Goal: Information Seeking & Learning: Learn about a topic

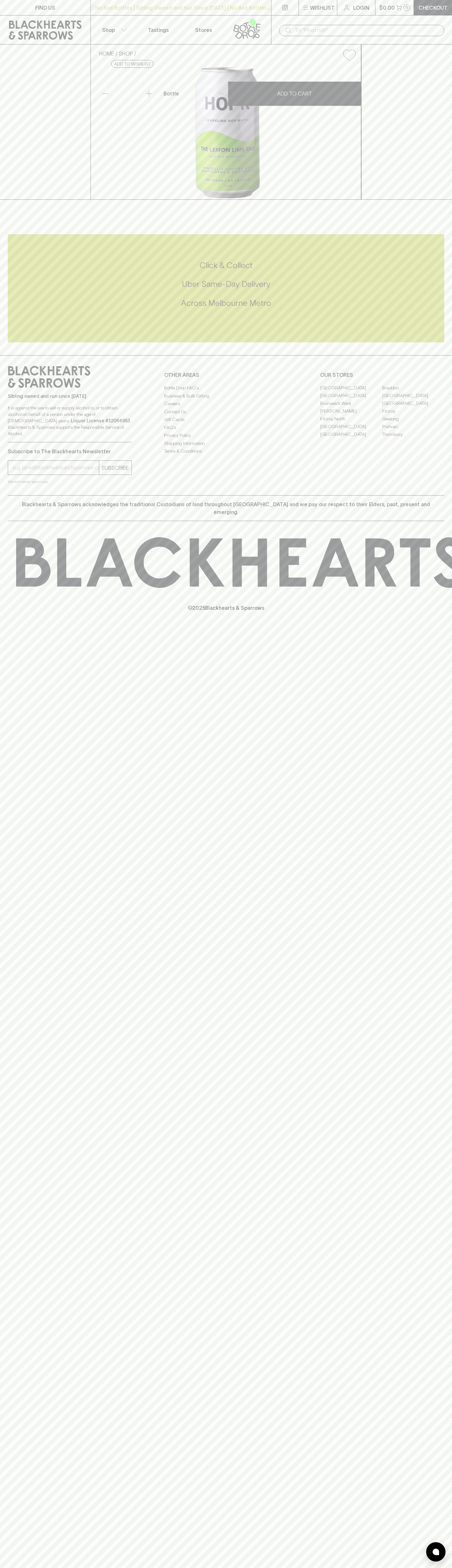
click at [122, 18] on button "Shop" at bounding box center [113, 29] width 45 height 29
click at [239, 1567] on html "FIND US | No Bad Bottles | Sibling Owned and Run Since 2006 | No Bad Bottles | …" at bounding box center [226, 784] width 452 height 1568
click at [26, 743] on div at bounding box center [226, 784] width 452 height 1568
